Goal: Obtain resource: Obtain resource

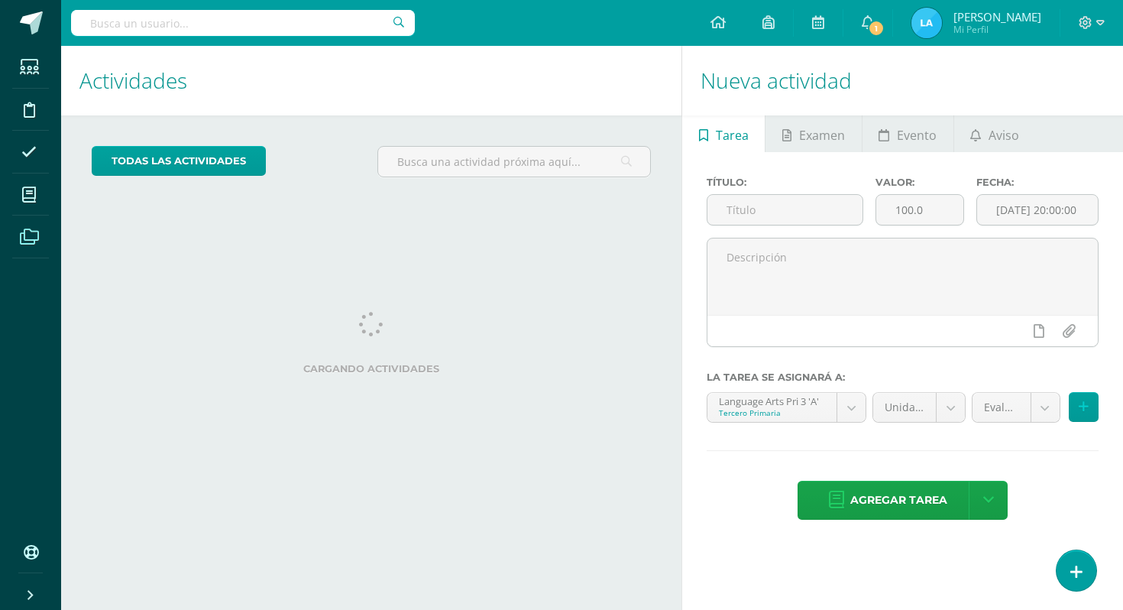
click at [27, 247] on span at bounding box center [29, 236] width 34 height 34
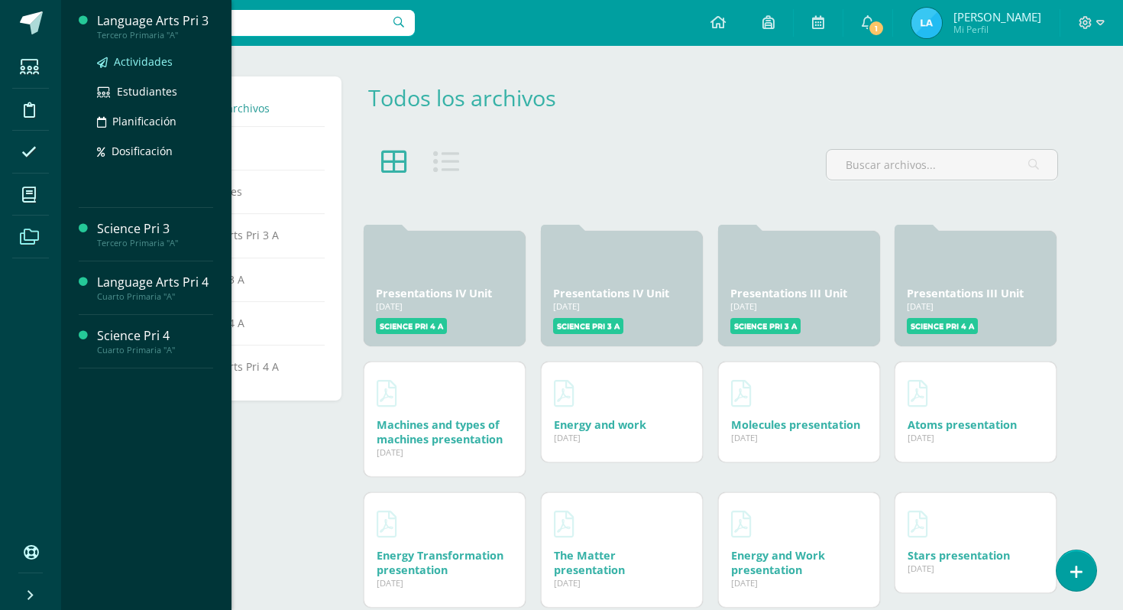
click at [131, 66] on span "Actividades" at bounding box center [143, 61] width 59 height 15
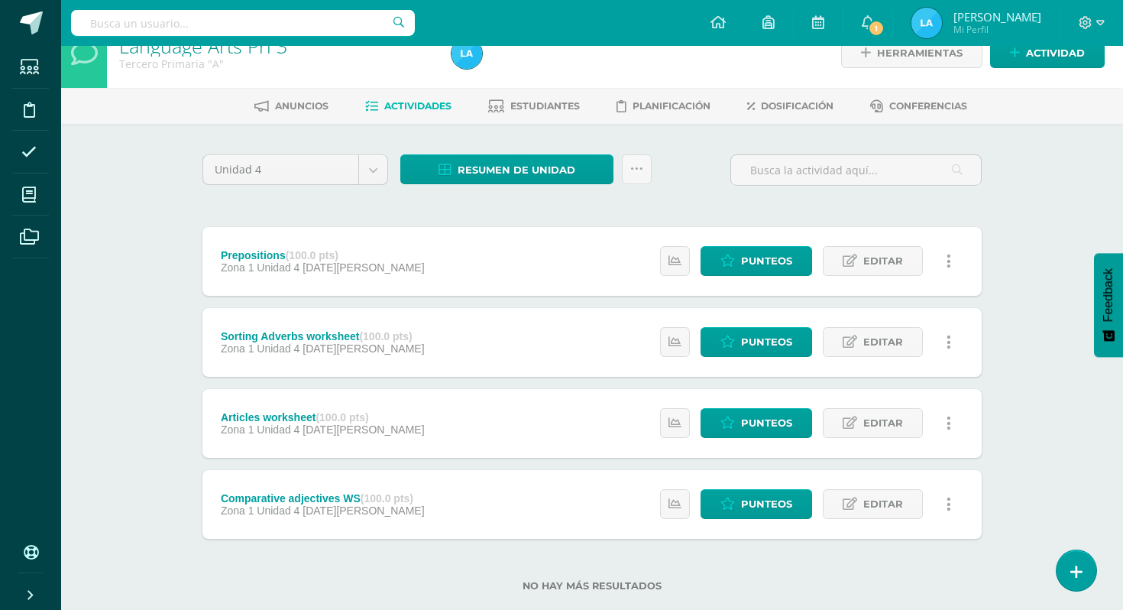
scroll to position [57, 0]
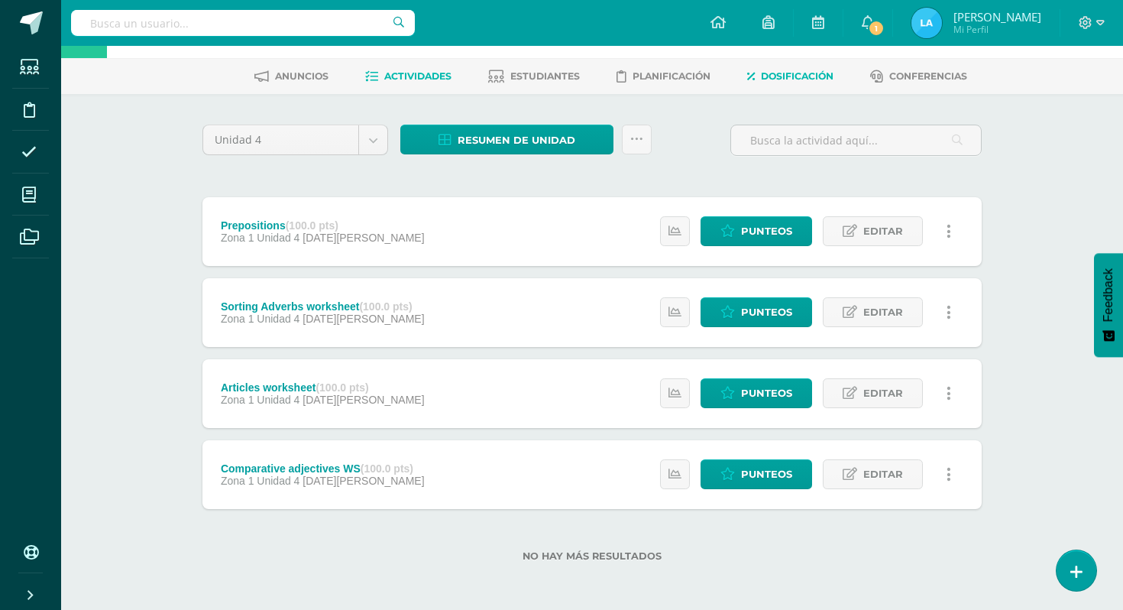
click at [789, 84] on link "Dosificación" at bounding box center [790, 76] width 86 height 24
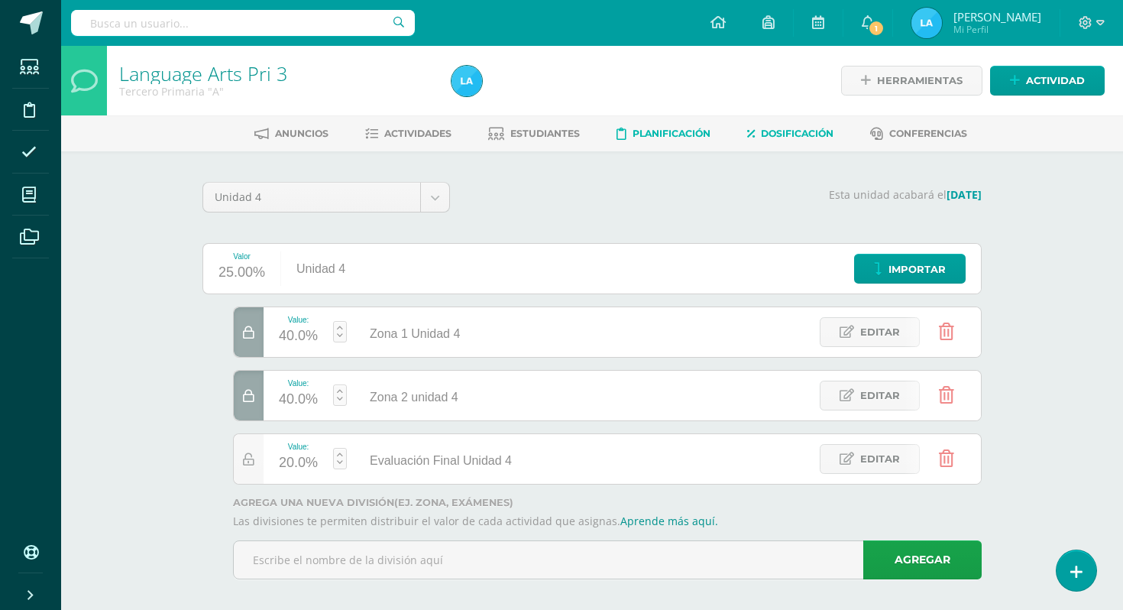
click at [704, 141] on link "Planificación" at bounding box center [663, 133] width 94 height 24
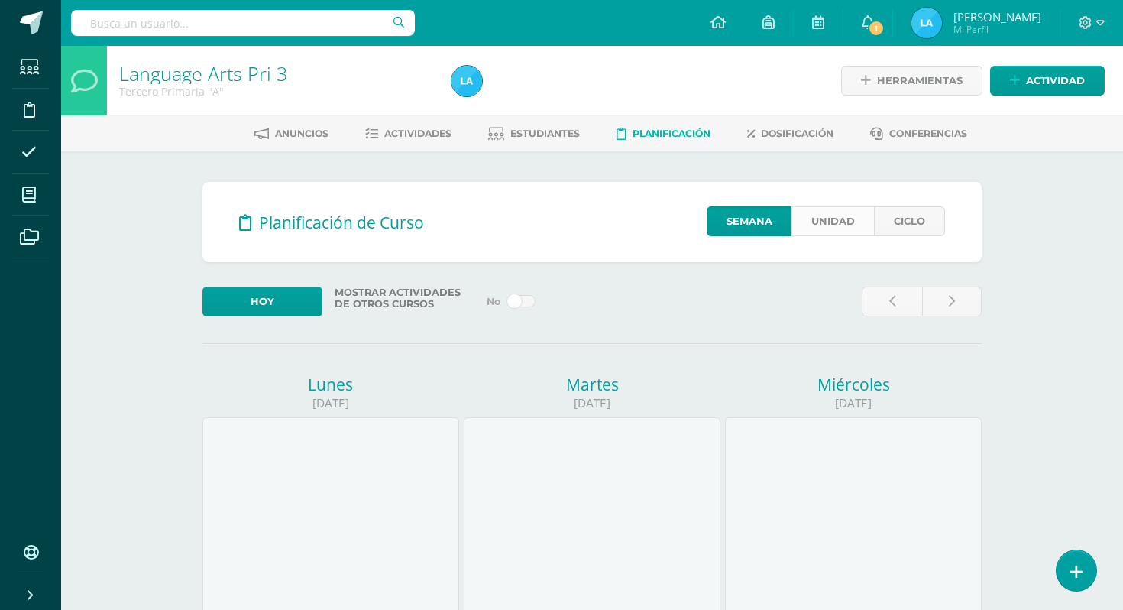
click at [866, 209] on link "Unidad" at bounding box center [832, 221] width 82 height 30
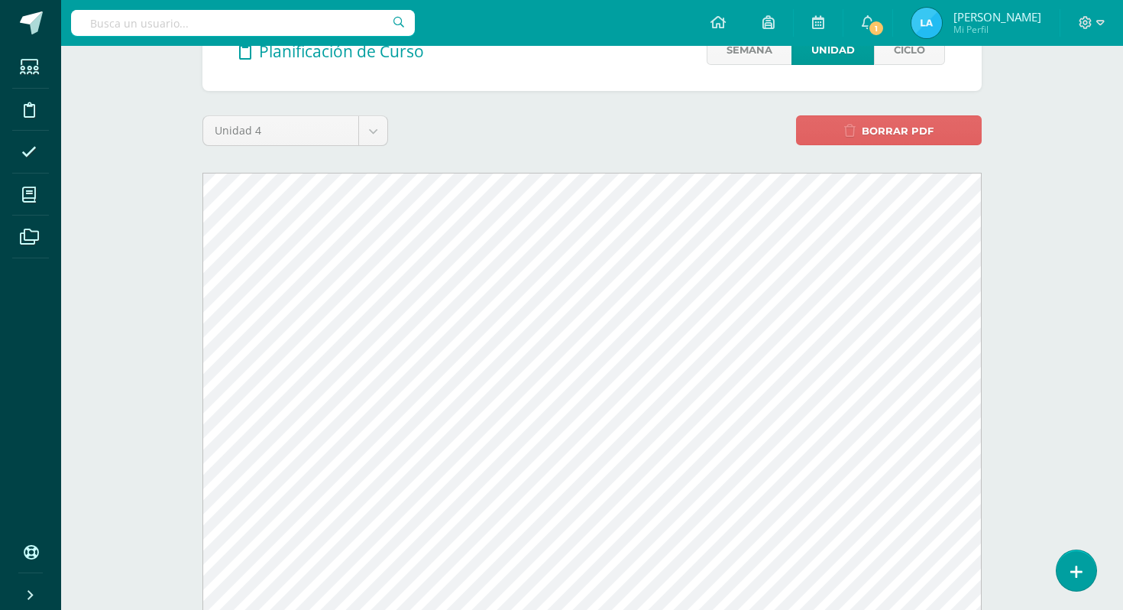
scroll to position [238, 0]
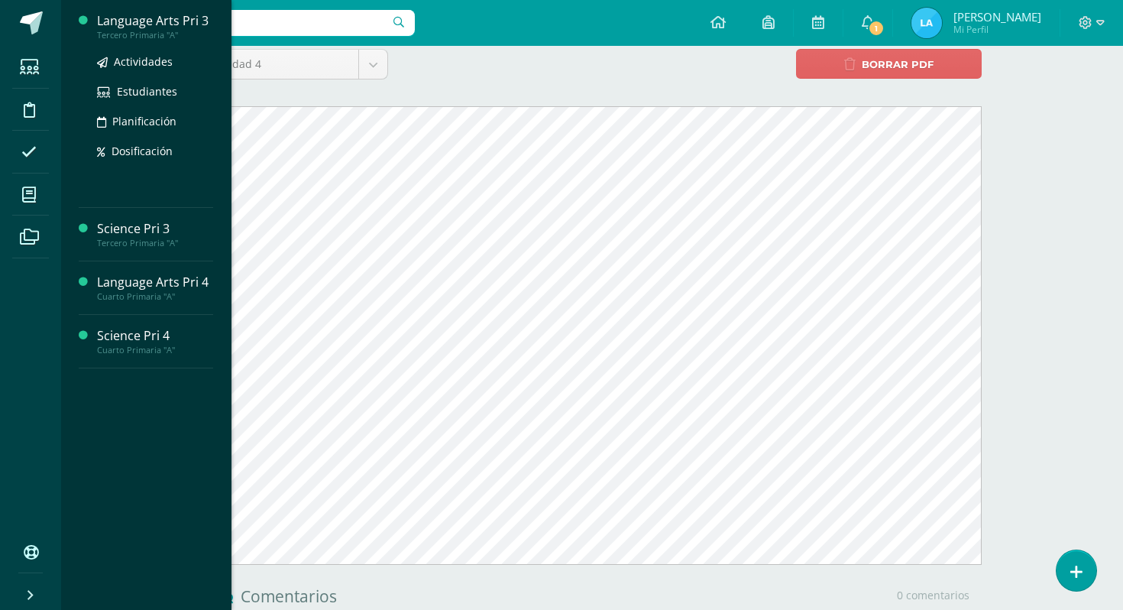
click at [144, 20] on div "Language Arts Pri 3" at bounding box center [155, 21] width 116 height 18
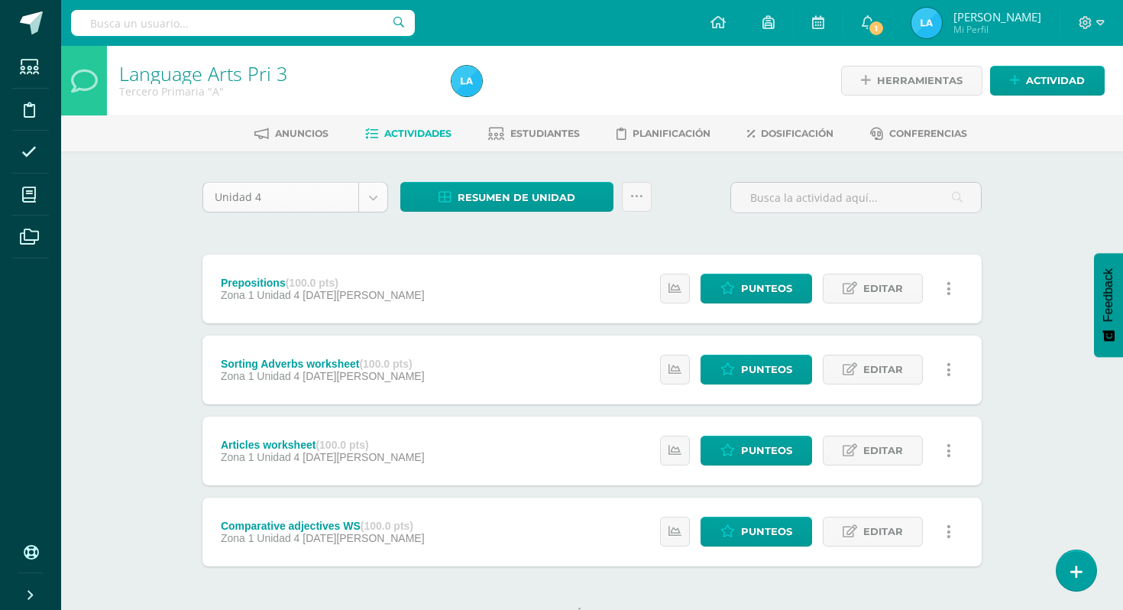
click at [379, 196] on body "Estudiantes Disciplina Asistencia Mis cursos Archivos Soporte Ayuda Reportar un…" at bounding box center [561, 334] width 1123 height 668
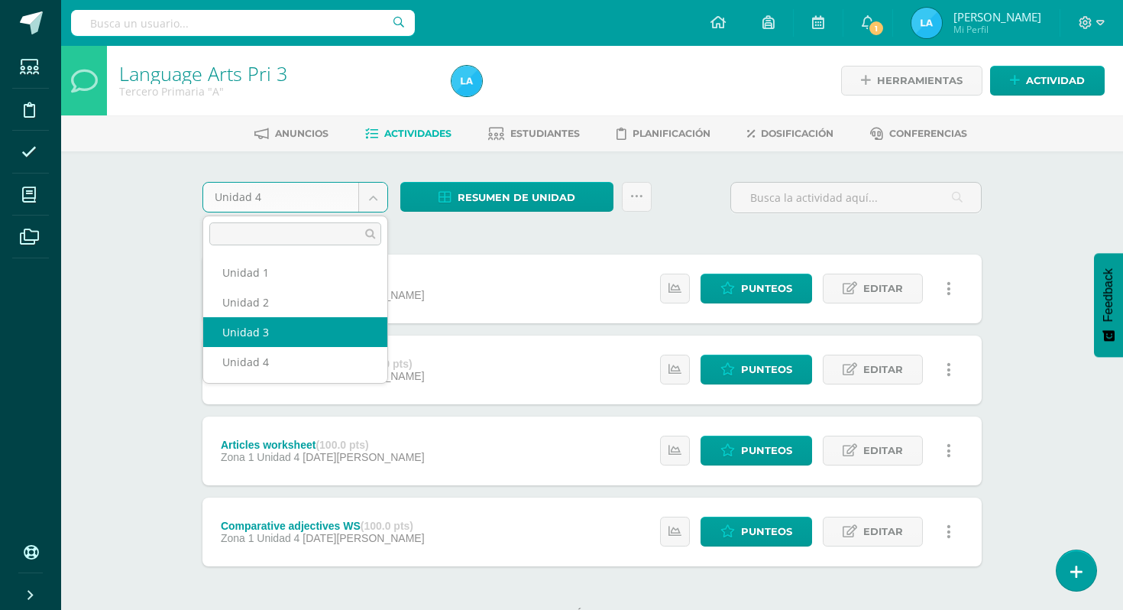
select select "Unidad 3"
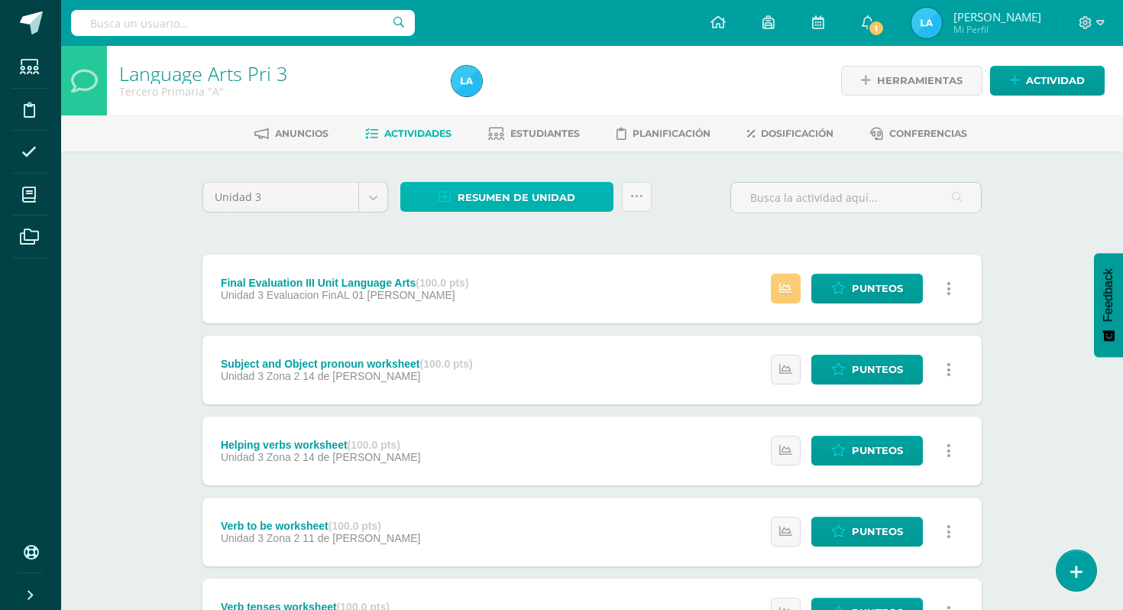
click at [489, 187] on span "Resumen de unidad" at bounding box center [517, 197] width 118 height 28
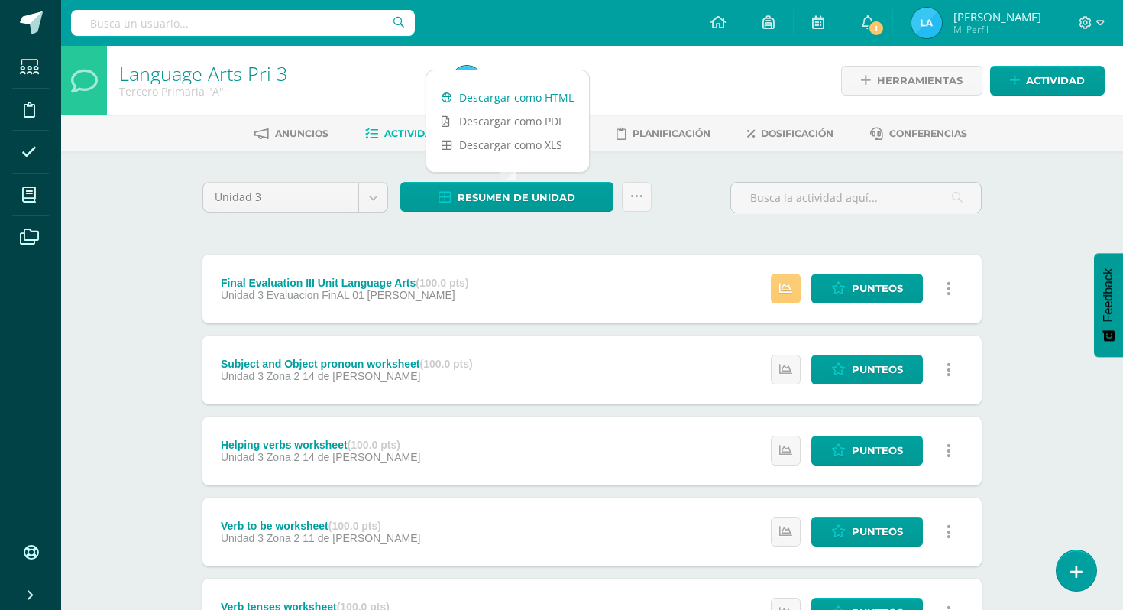
click at [558, 105] on link "Descargar como HTML" at bounding box center [507, 98] width 163 height 24
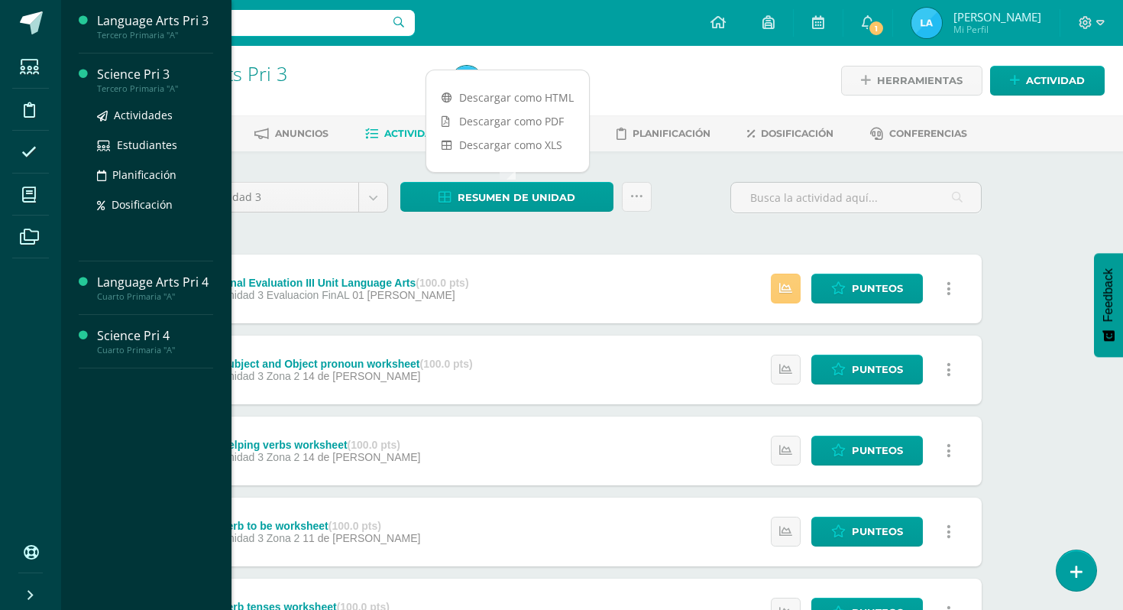
click at [139, 81] on div "Science Pri 3" at bounding box center [155, 75] width 116 height 18
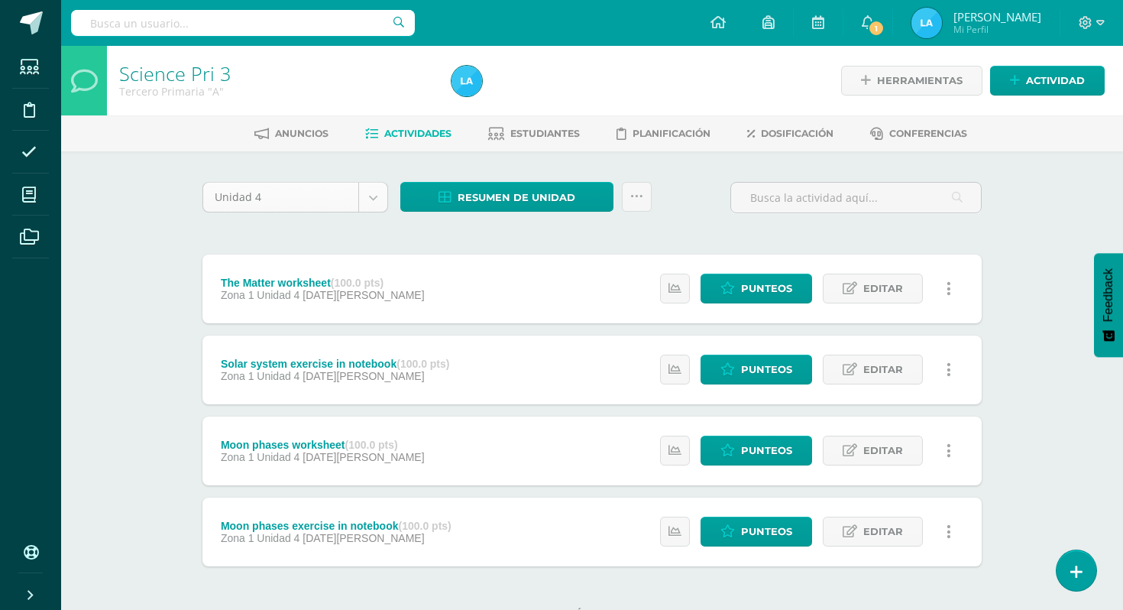
click at [368, 198] on body "Estudiantes Disciplina Asistencia Mis cursos Archivos Soporte Ayuda Reportar un…" at bounding box center [561, 334] width 1123 height 668
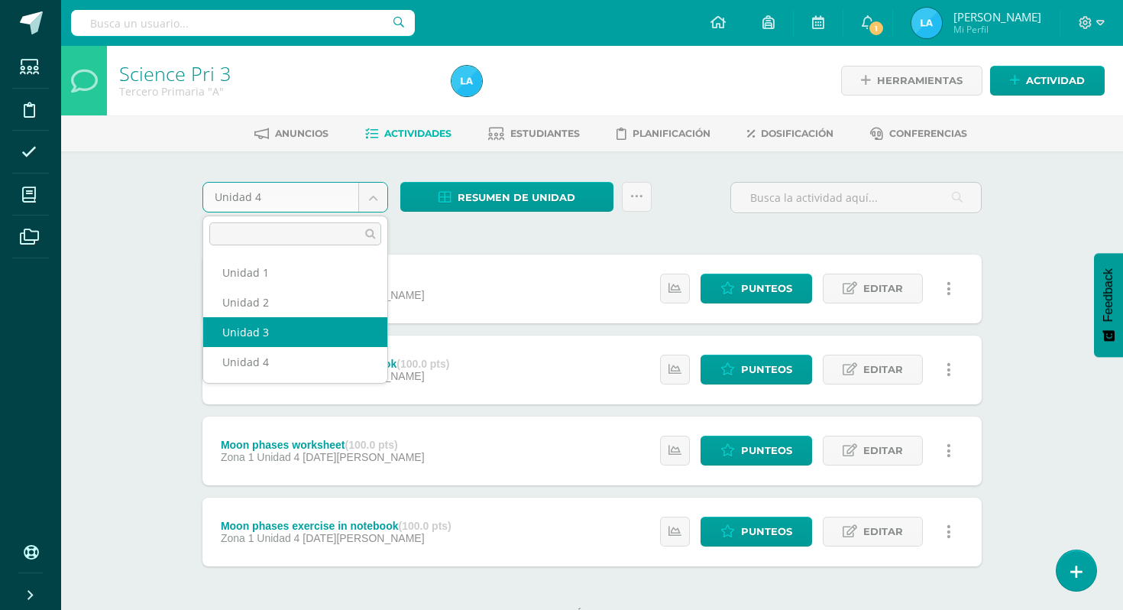
select select "Unidad 3"
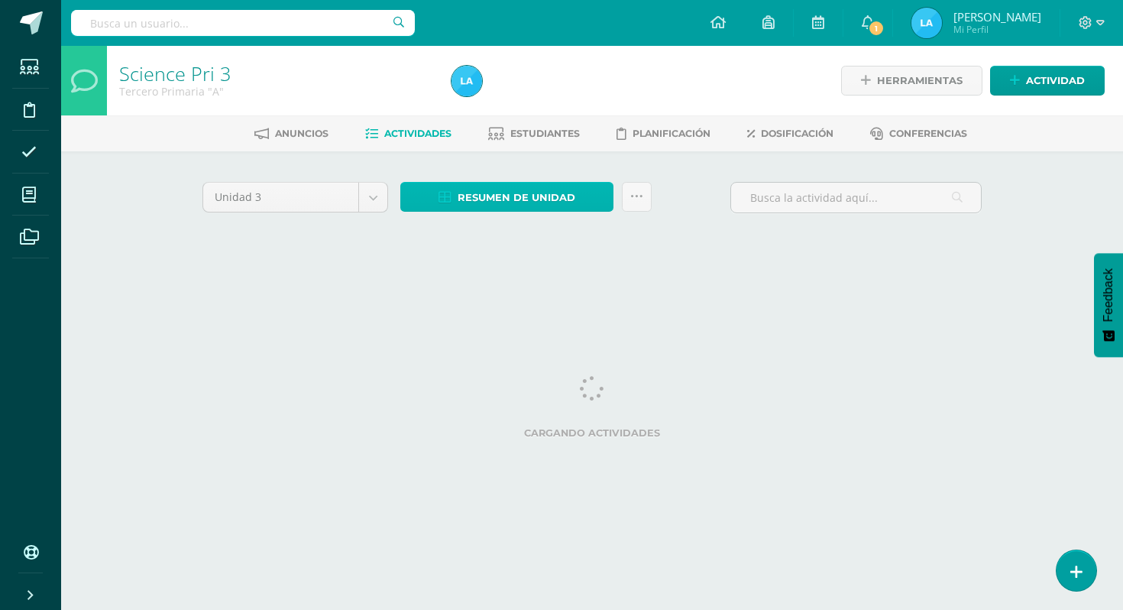
click at [522, 197] on span "Resumen de unidad" at bounding box center [517, 197] width 118 height 28
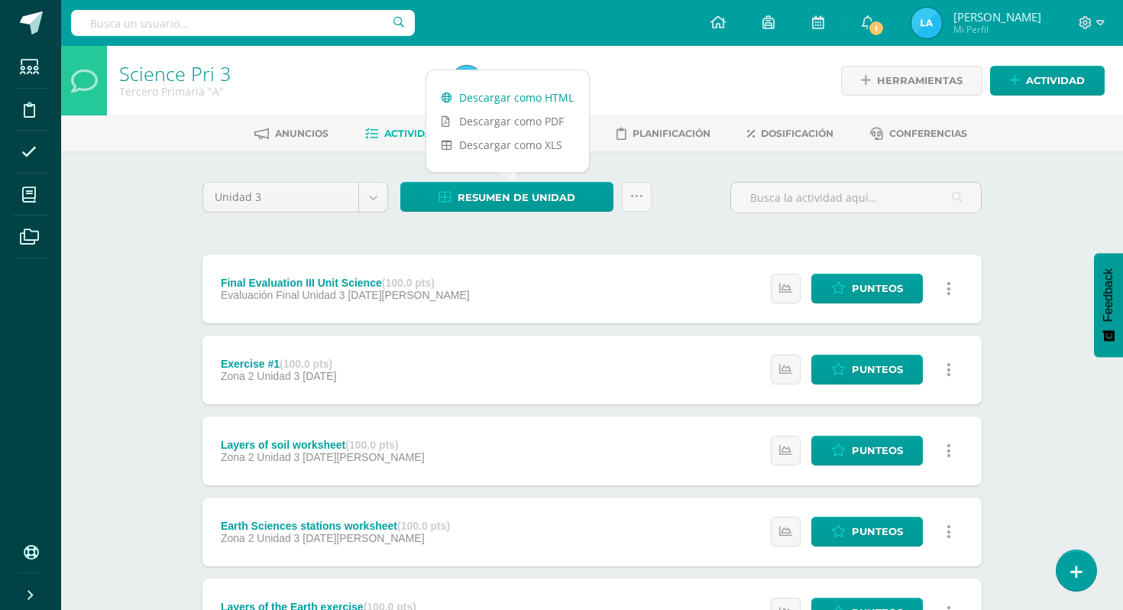
click at [535, 100] on link "Descargar como HTML" at bounding box center [507, 98] width 163 height 24
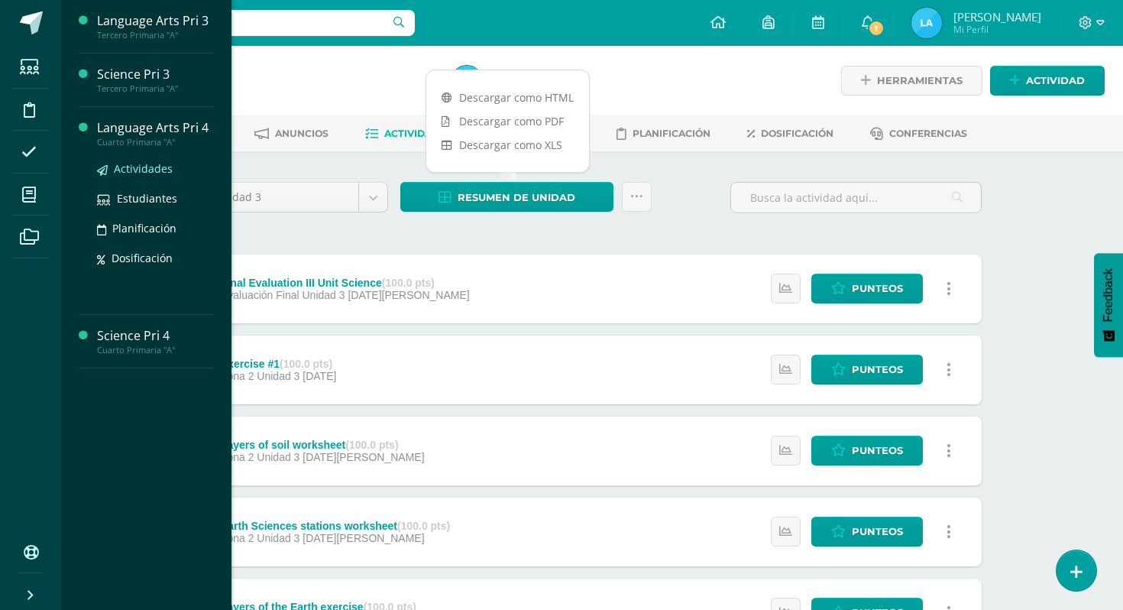
click at [144, 167] on span "Actividades" at bounding box center [143, 168] width 59 height 15
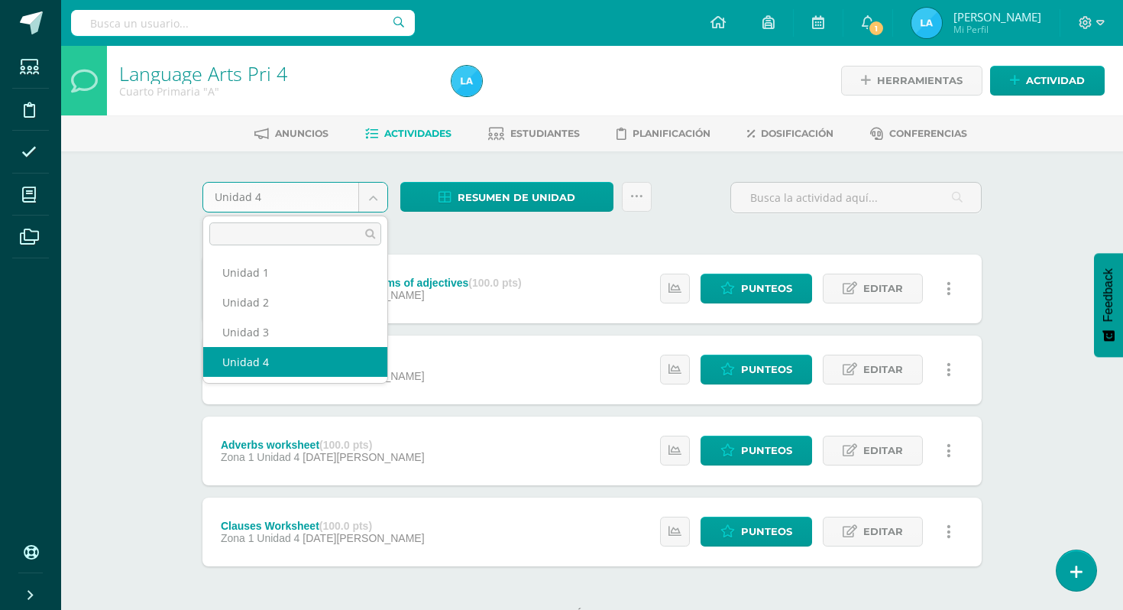
click at [376, 196] on body "Estudiantes Disciplina Asistencia Mis cursos Archivos Soporte Ayuda Reportar un…" at bounding box center [561, 334] width 1123 height 668
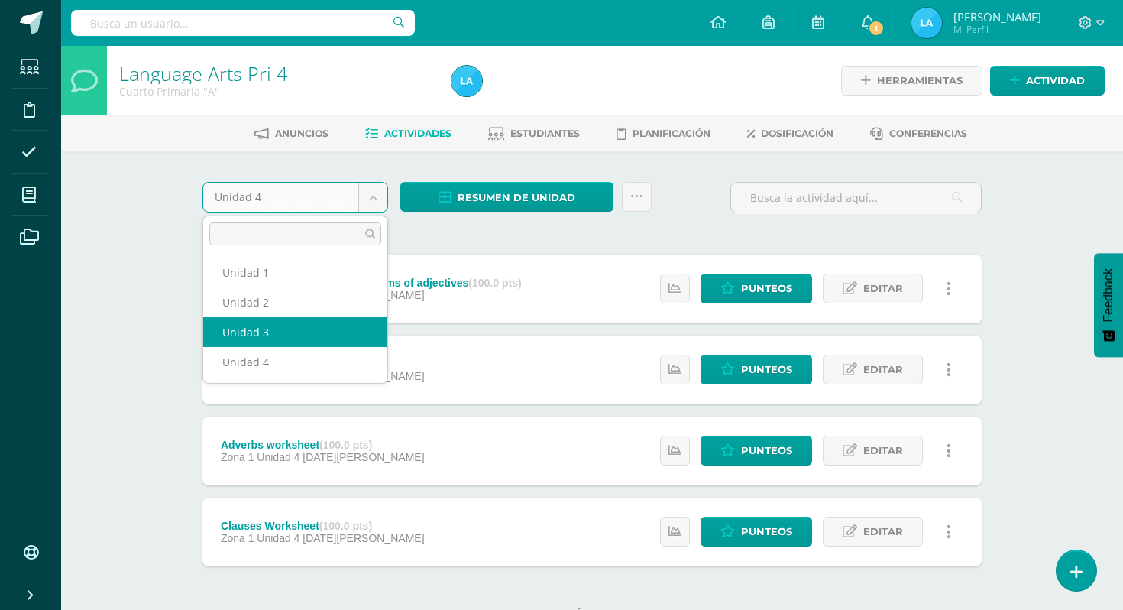
select select "Unidad 3"
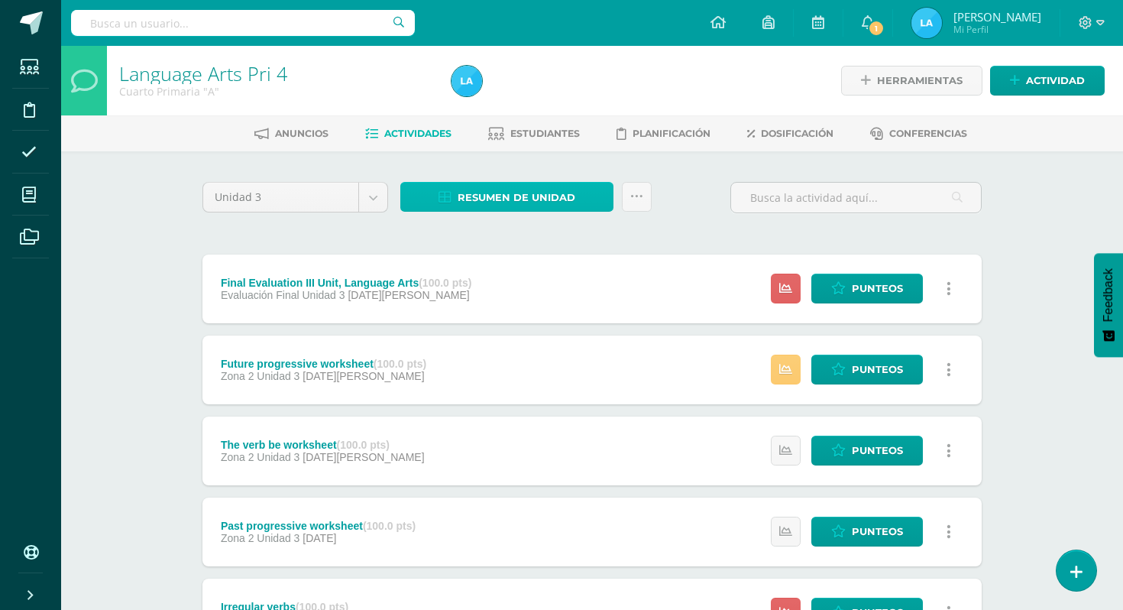
click at [519, 193] on span "Resumen de unidad" at bounding box center [517, 197] width 118 height 28
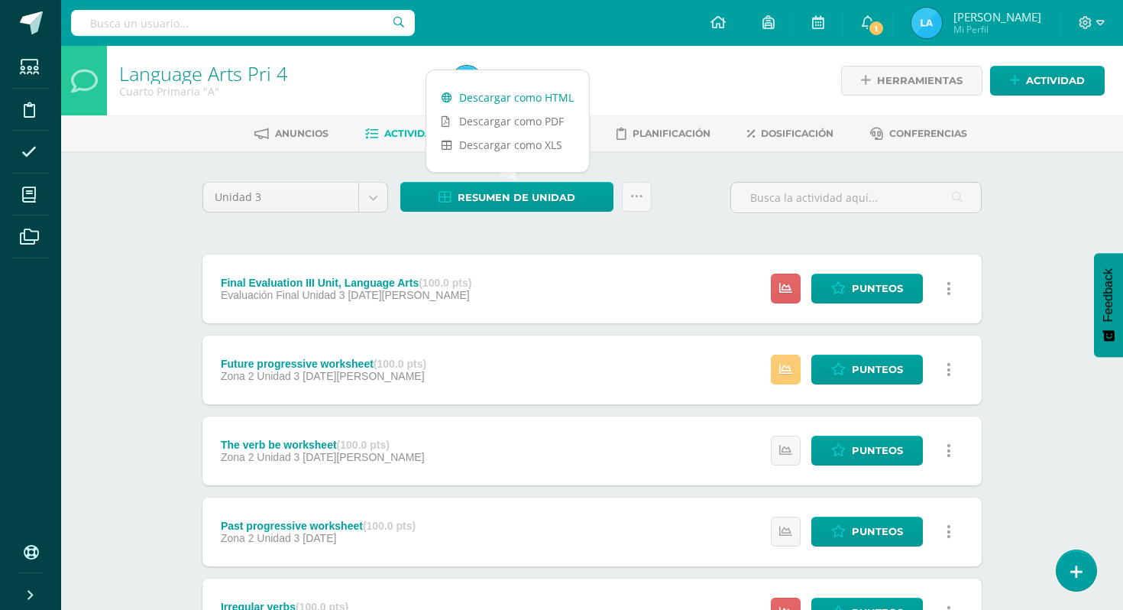
click at [565, 95] on link "Descargar como HTML" at bounding box center [507, 98] width 163 height 24
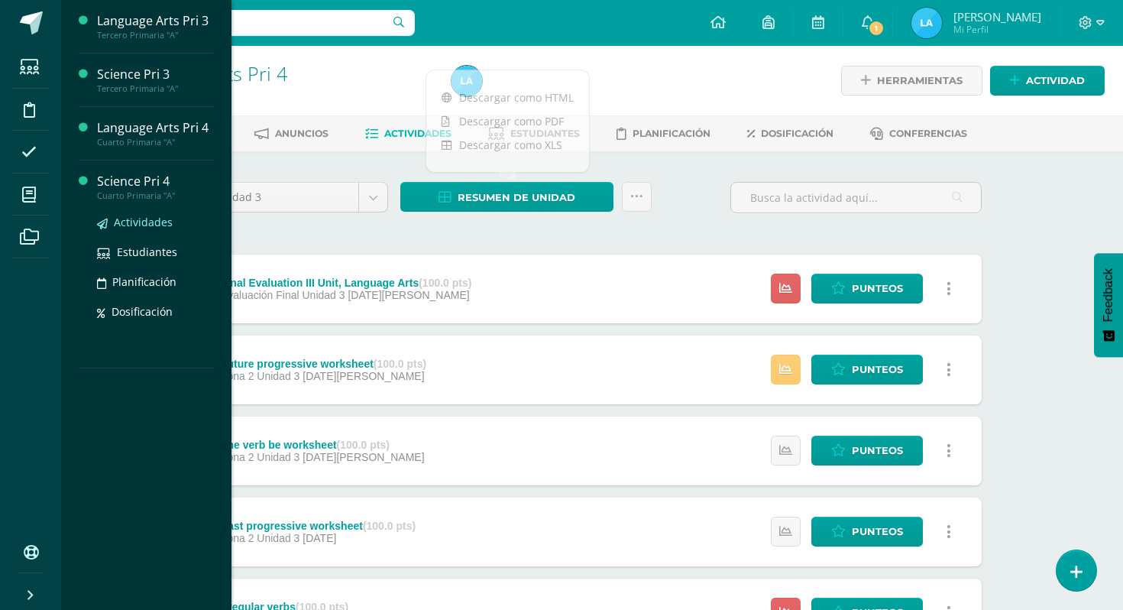
click at [132, 228] on span "Actividades" at bounding box center [143, 222] width 59 height 15
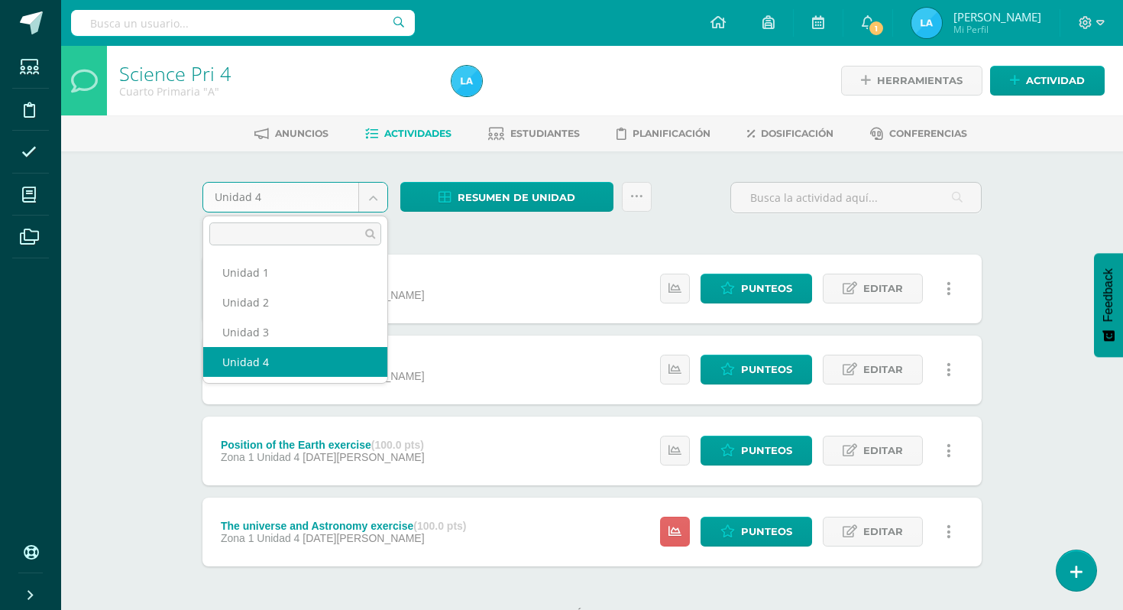
click at [369, 200] on body "Estudiantes Disciplina Asistencia Mis cursos Archivos Soporte Ayuda Reportar un…" at bounding box center [561, 334] width 1123 height 668
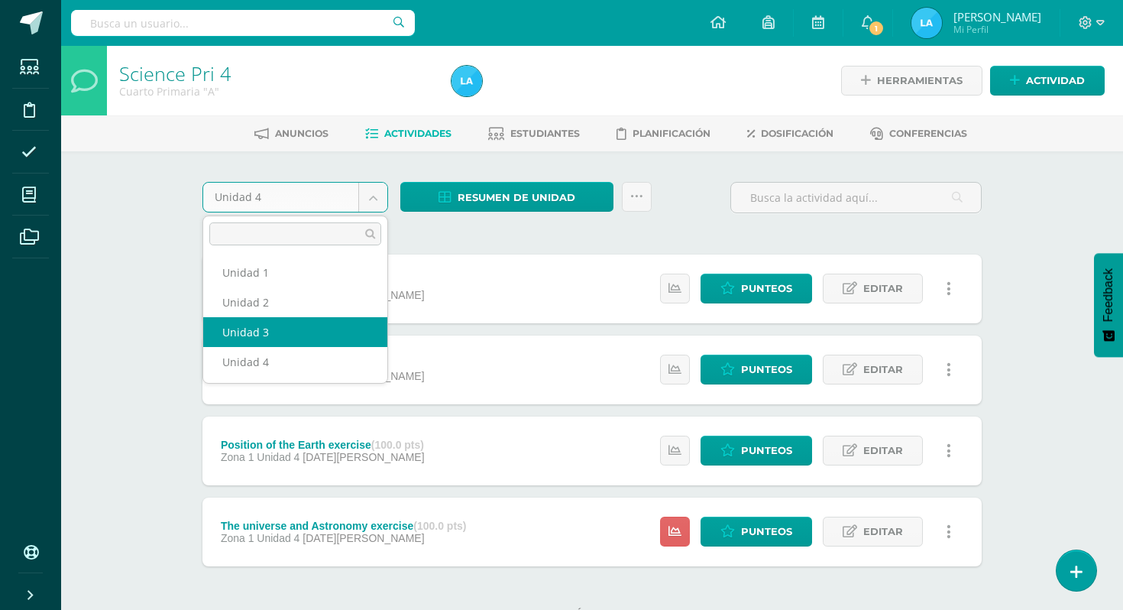
select select "Unidad 3"
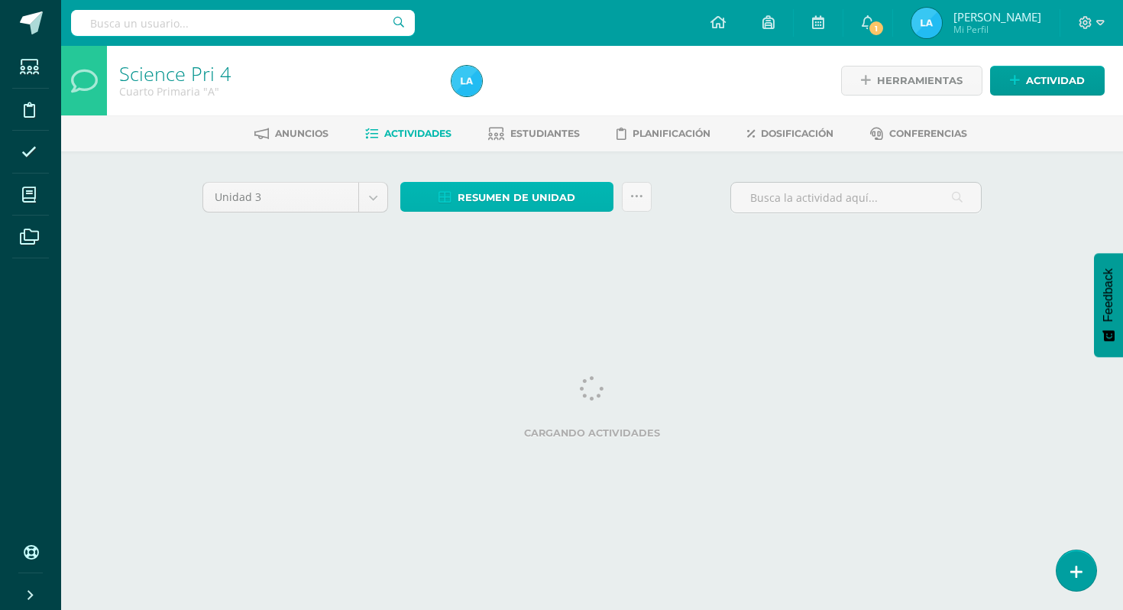
click at [555, 210] on span "Resumen de unidad" at bounding box center [517, 197] width 118 height 28
click at [554, 194] on span "Resumen de unidad" at bounding box center [517, 197] width 118 height 28
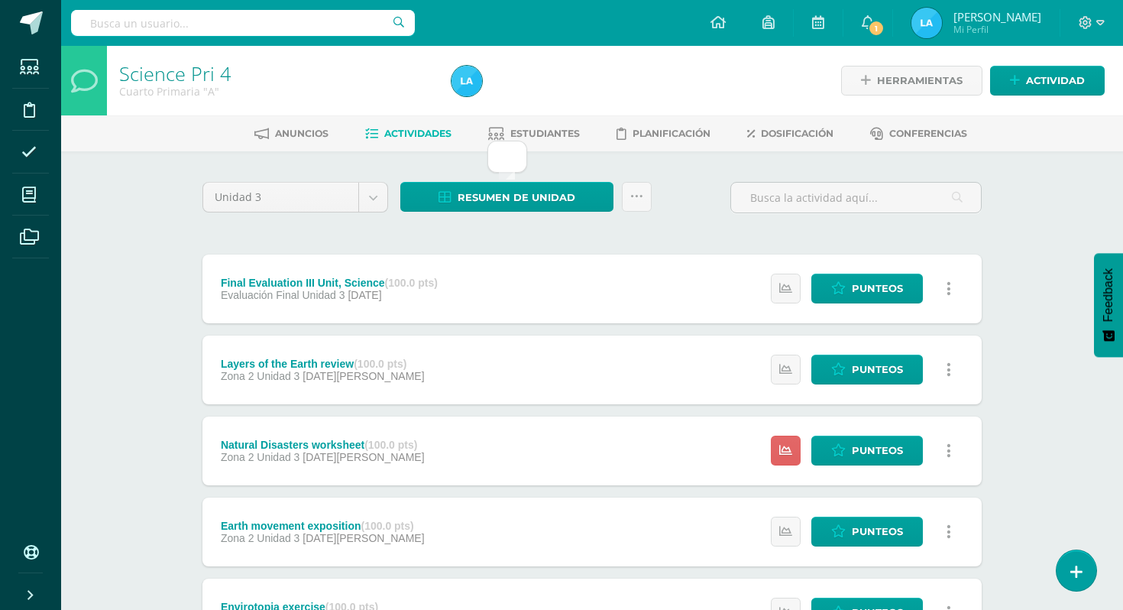
click at [707, 225] on div "Unidad 3 Unidad 1 Unidad 2 Unidad 3 Unidad 4 Resumen de unidad Enviar punteos a…" at bounding box center [591, 571] width 791 height 779
click at [532, 182] on link "Resumen de unidad" at bounding box center [506, 197] width 213 height 30
click at [510, 163] on div at bounding box center [507, 157] width 40 height 32
click at [661, 129] on span "Planificación" at bounding box center [671, 133] width 78 height 11
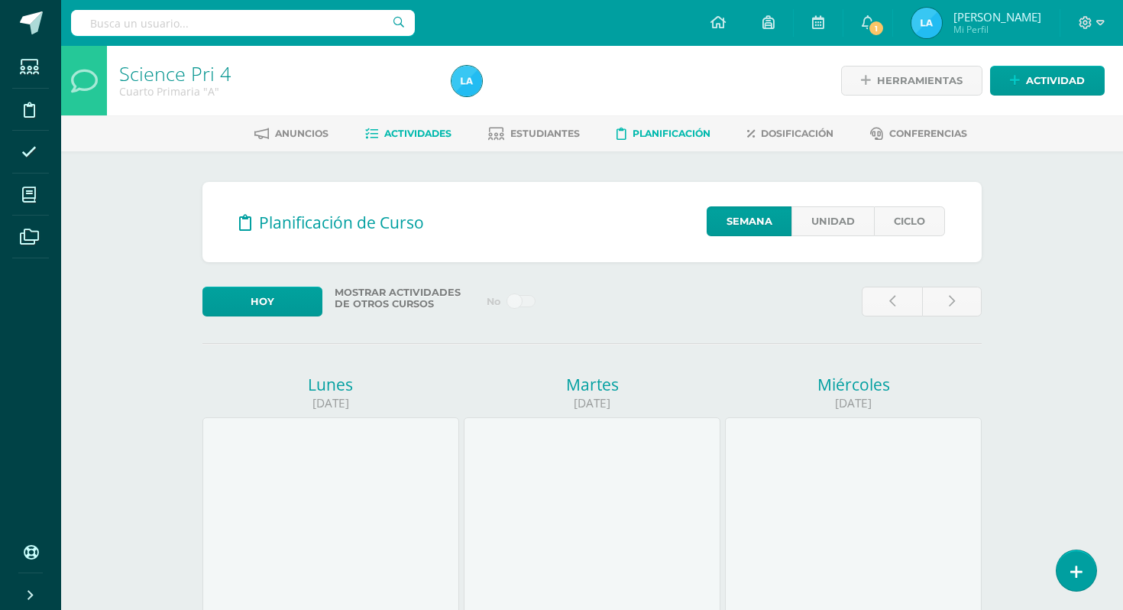
click at [389, 138] on span "Actividades" at bounding box center [417, 133] width 67 height 11
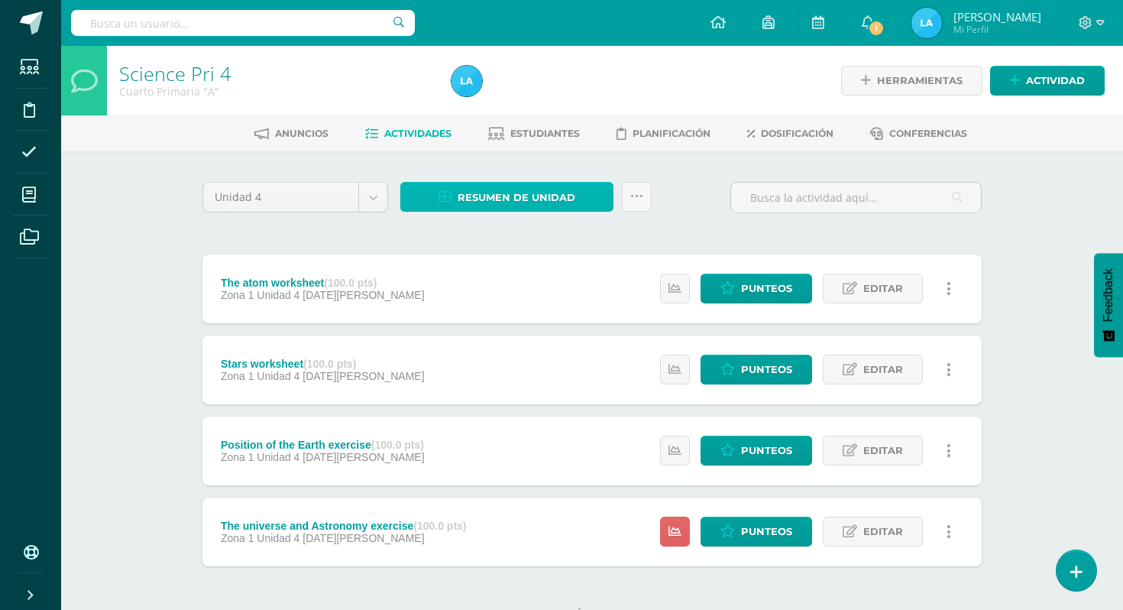
click at [522, 203] on span "Resumen de unidad" at bounding box center [517, 197] width 118 height 28
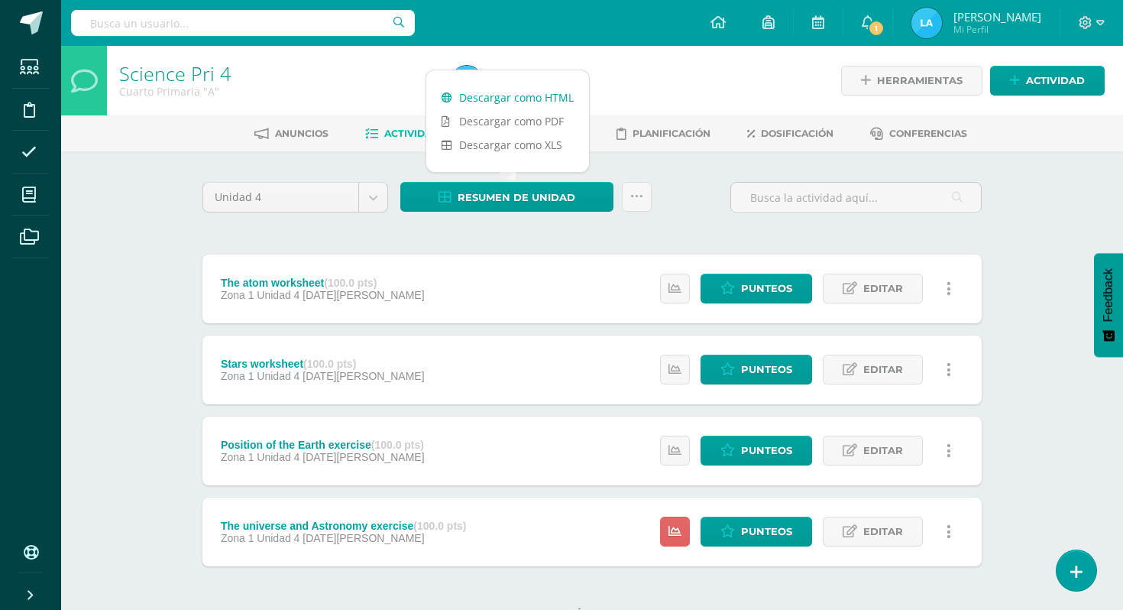
click at [527, 99] on link "Descargar como HTML" at bounding box center [507, 98] width 163 height 24
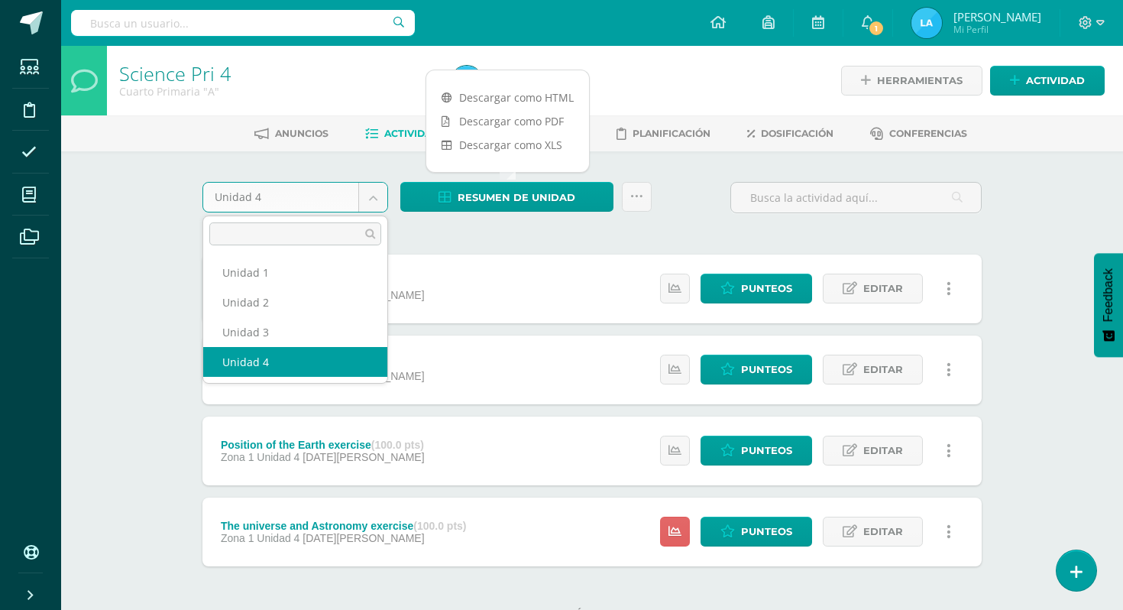
click at [362, 203] on body "Estudiantes Disciplina Asistencia Mis cursos Archivos Soporte Ayuda Reportar un…" at bounding box center [561, 334] width 1123 height 668
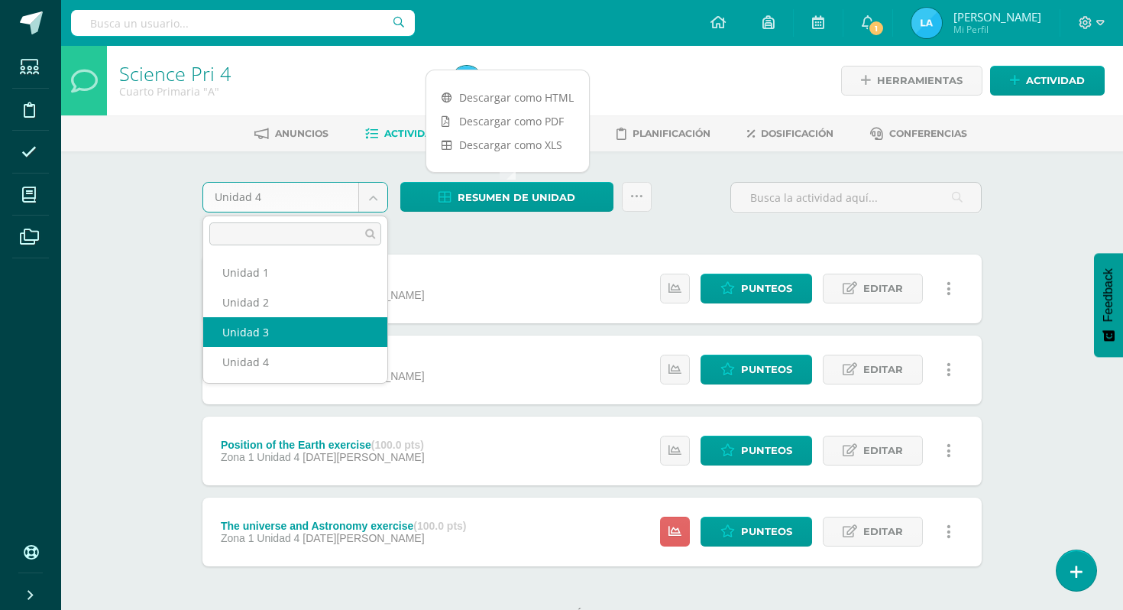
select select "Unidad 3"
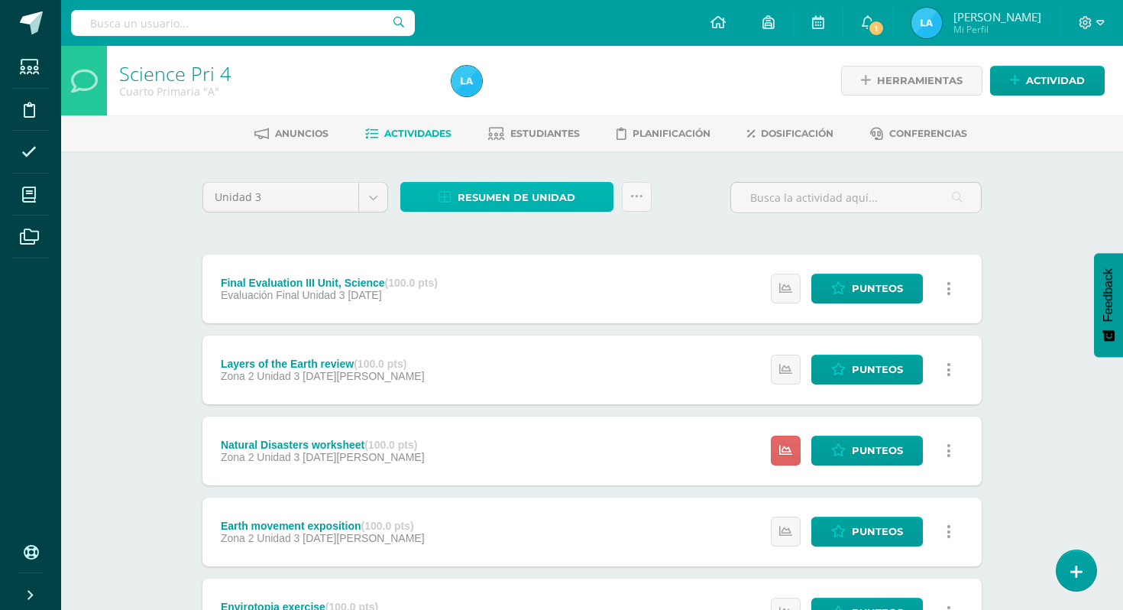
click at [453, 205] on link "Resumen de unidad" at bounding box center [506, 197] width 213 height 30
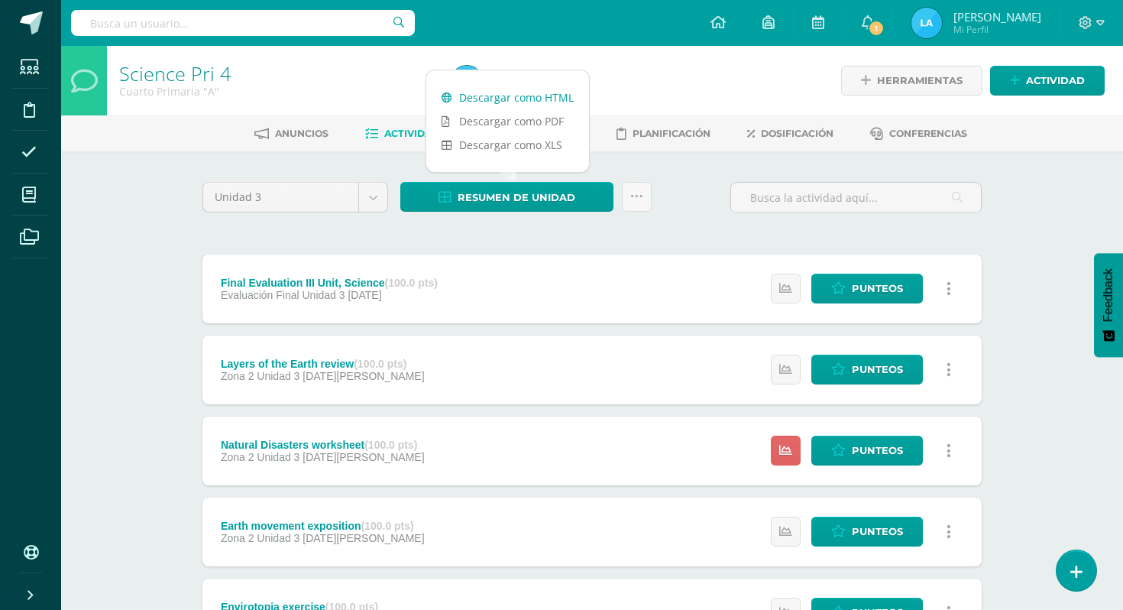
click at [498, 101] on link "Descargar como HTML" at bounding box center [507, 98] width 163 height 24
